Goal: Task Accomplishment & Management: Complete application form

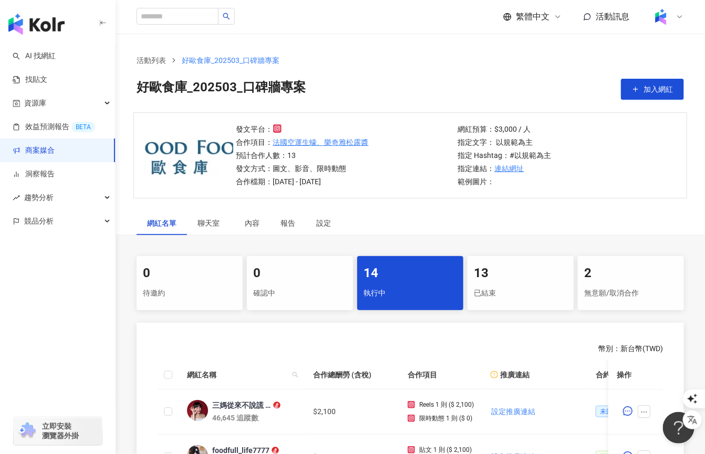
click at [444, 13] on div at bounding box center [667, 16] width 34 height 21
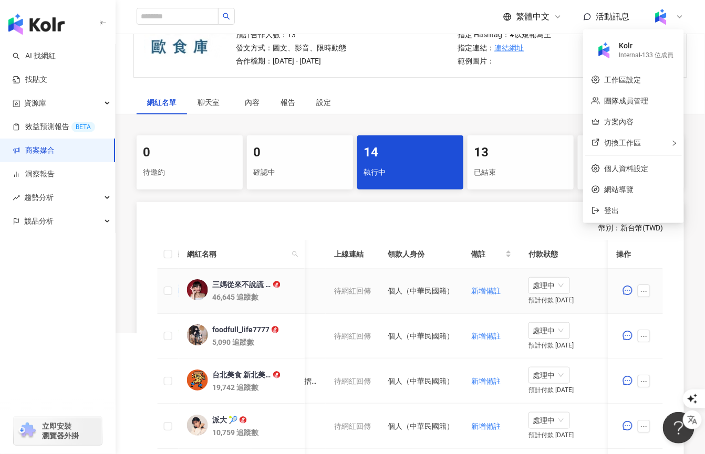
scroll to position [0, 546]
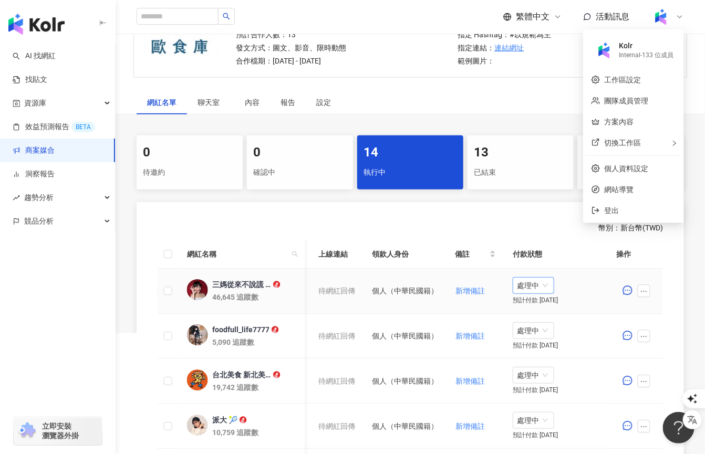
click at [444, 289] on span "處理中" at bounding box center [533, 286] width 33 height 16
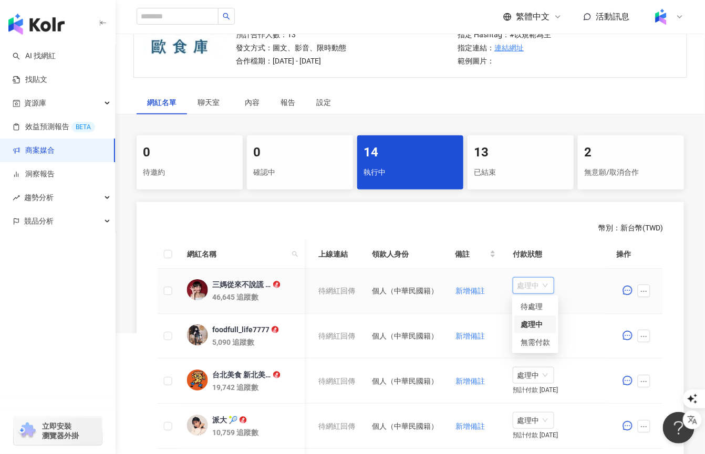
click at [444, 328] on div "處理中" at bounding box center [534, 325] width 29 height 12
click at [444, 286] on span "處理中" at bounding box center [533, 286] width 33 height 16
click at [444, 308] on div "待處理" at bounding box center [534, 307] width 29 height 12
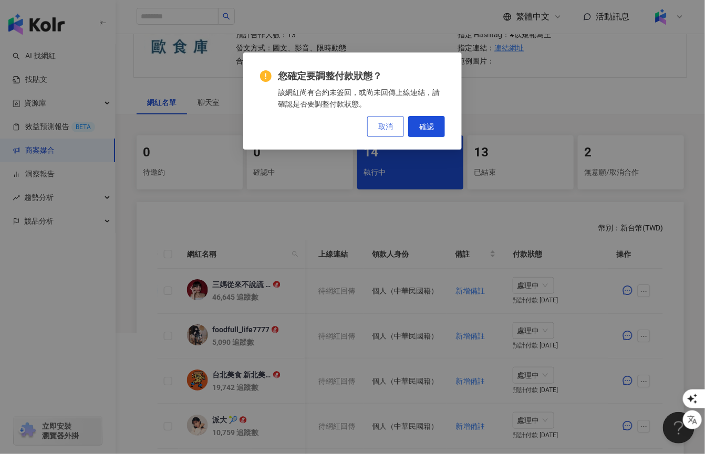
click at [384, 129] on span "取消" at bounding box center [385, 126] width 15 height 8
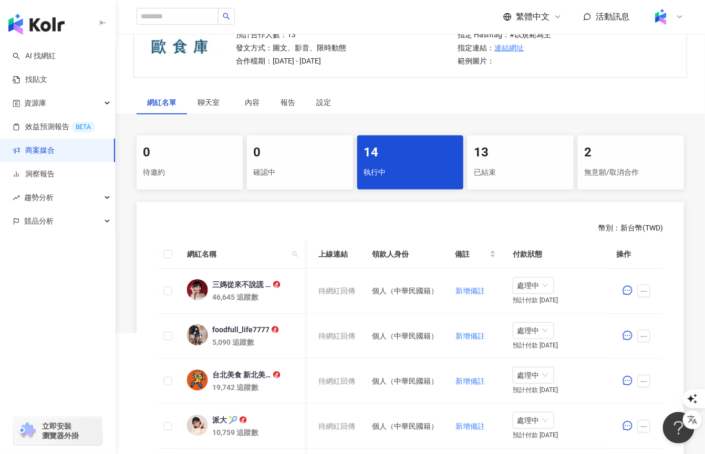
click at [444, 19] on img at bounding box center [661, 17] width 20 height 20
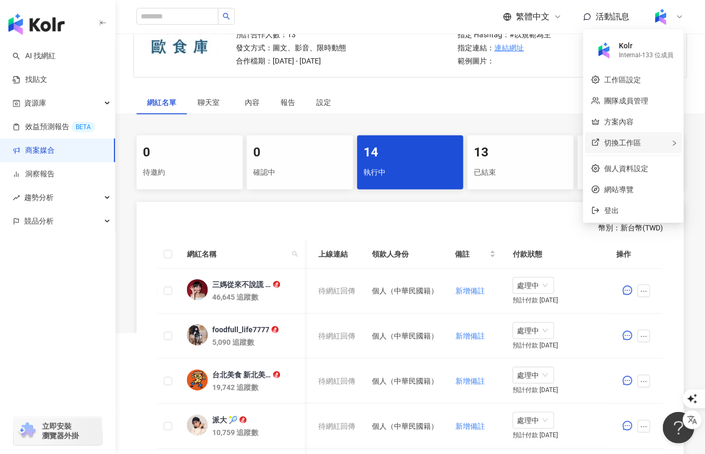
click at [444, 146] on span "切換工作區" at bounding box center [622, 143] width 37 height 8
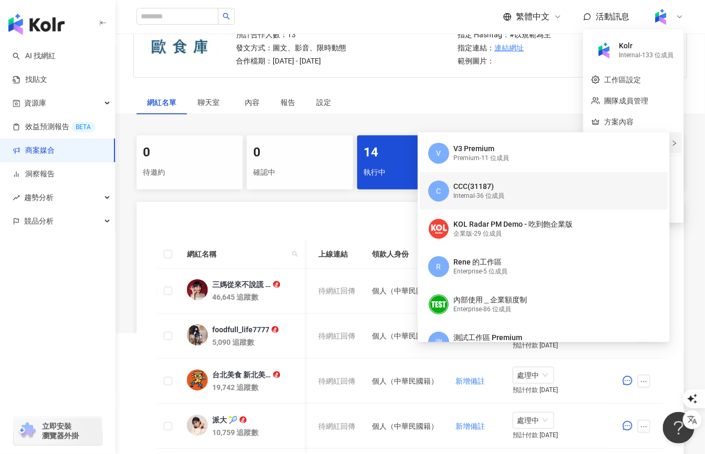
click at [444, 194] on div "Internal - 36 位成員" at bounding box center [478, 196] width 51 height 9
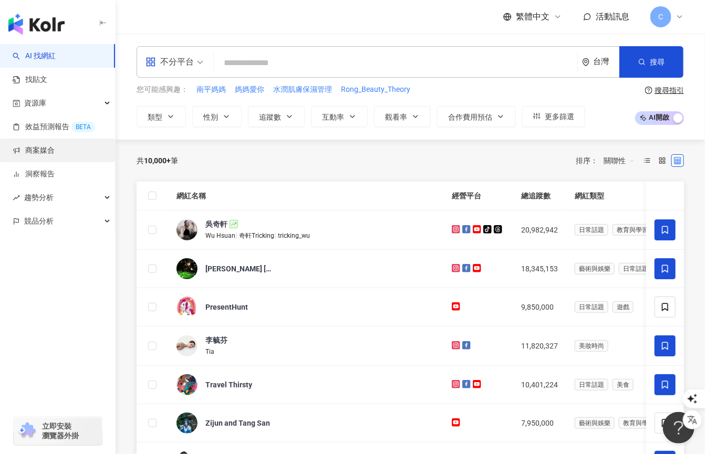
click at [55, 146] on link "商案媒合" at bounding box center [34, 150] width 42 height 11
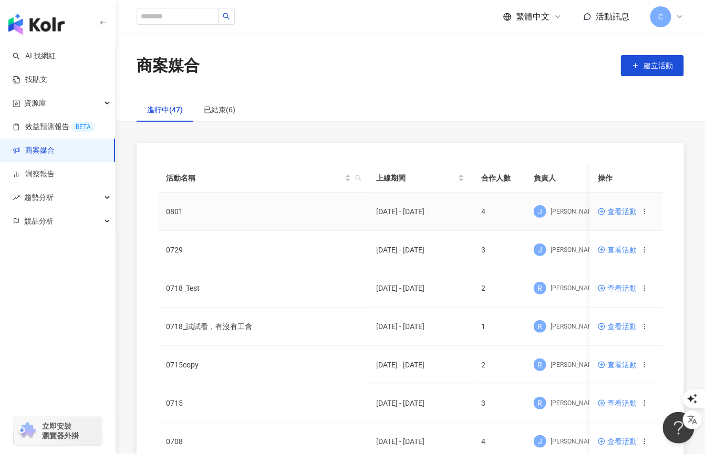
click at [444, 213] on span "查看活動" at bounding box center [617, 211] width 39 height 7
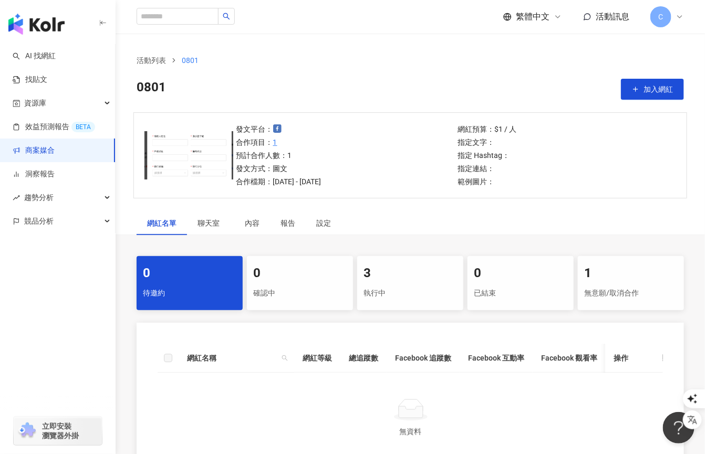
click at [395, 290] on div "執行中" at bounding box center [409, 294] width 93 height 18
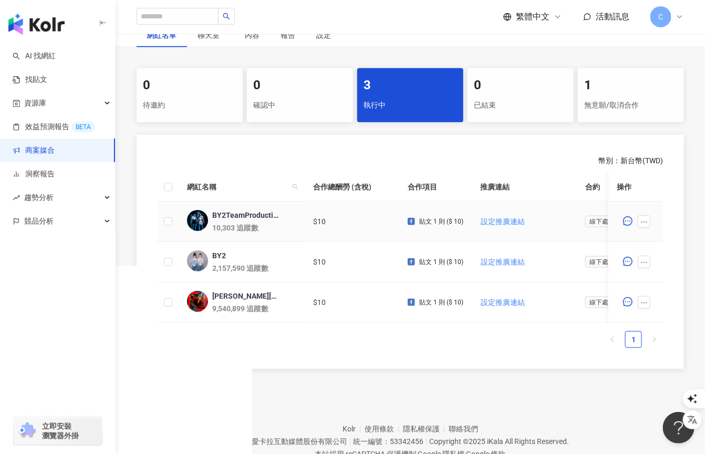
scroll to position [224, 0]
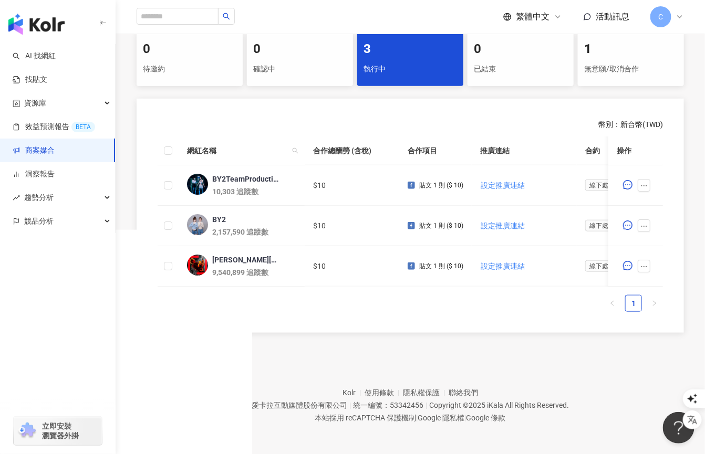
click at [40, 156] on link "商案媒合" at bounding box center [34, 150] width 42 height 11
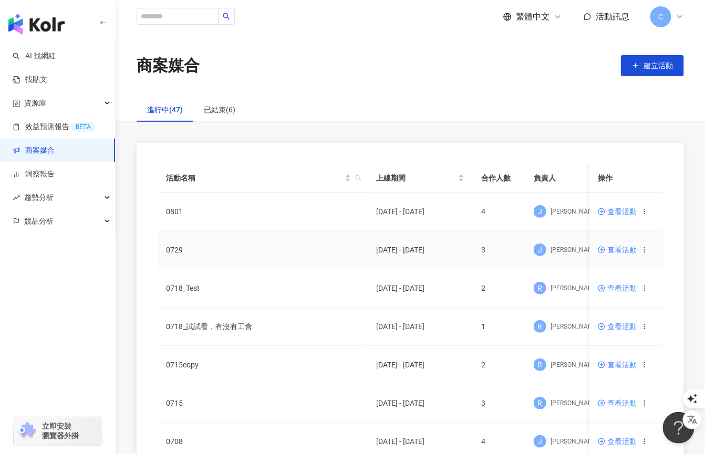
click at [444, 247] on span "查看活動" at bounding box center [617, 249] width 39 height 7
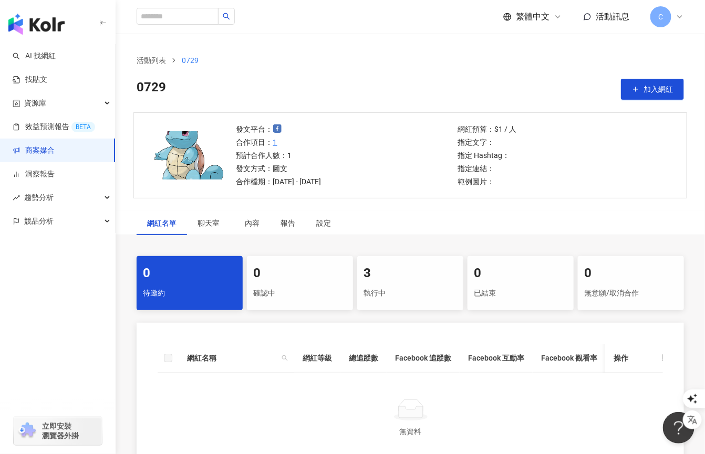
click at [401, 289] on div "執行中" at bounding box center [409, 294] width 93 height 18
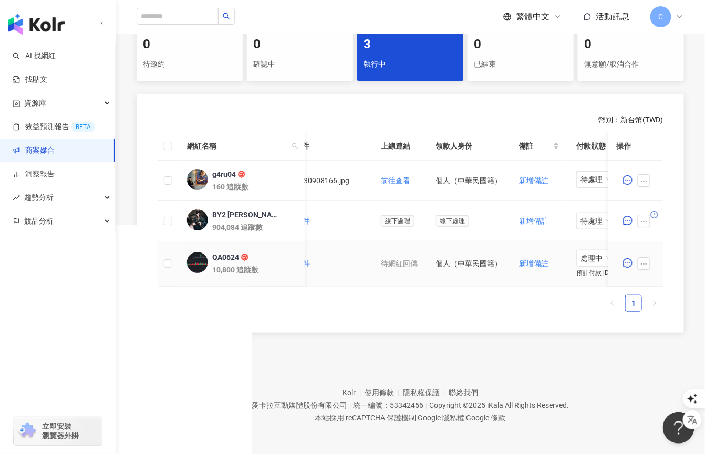
scroll to position [0, 521]
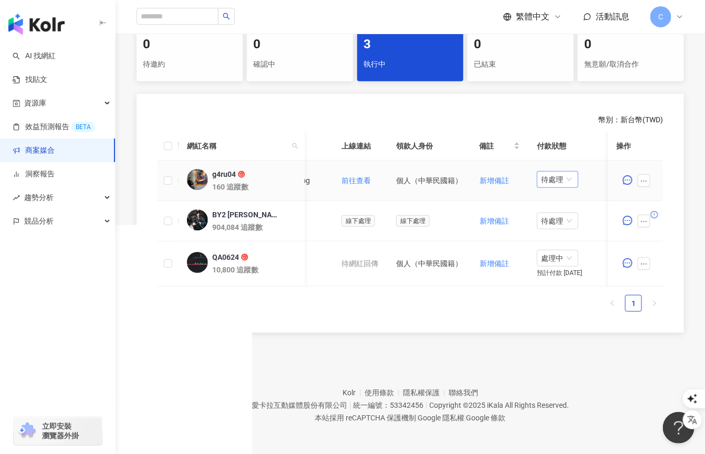
click at [444, 177] on span "待處理" at bounding box center [557, 180] width 33 height 16
click at [444, 216] on div "處理中" at bounding box center [558, 219] width 29 height 12
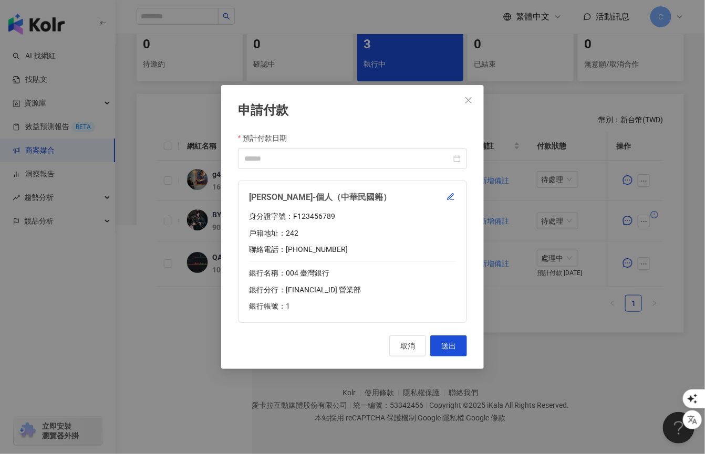
click at [321, 214] on div "身分證字號：F123456789" at bounding box center [352, 217] width 207 height 11
click at [319, 213] on div "身分證字號：F123456789" at bounding box center [352, 217] width 207 height 11
click at [319, 215] on div "身分證字號：F123456789" at bounding box center [352, 217] width 207 height 11
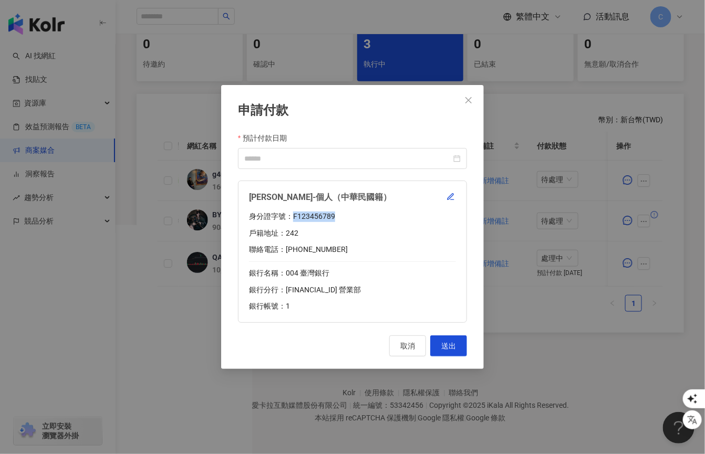
click at [312, 217] on div "身分證字號：F123456789" at bounding box center [352, 217] width 207 height 11
